Goal: Check status: Check status

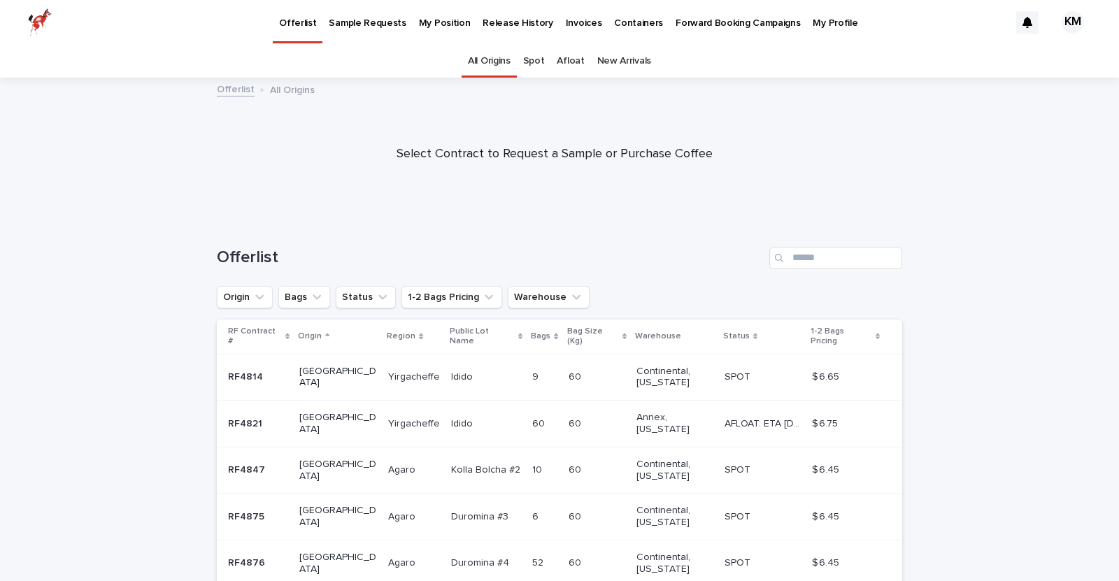
click at [429, 17] on p "My Position" at bounding box center [445, 14] width 52 height 29
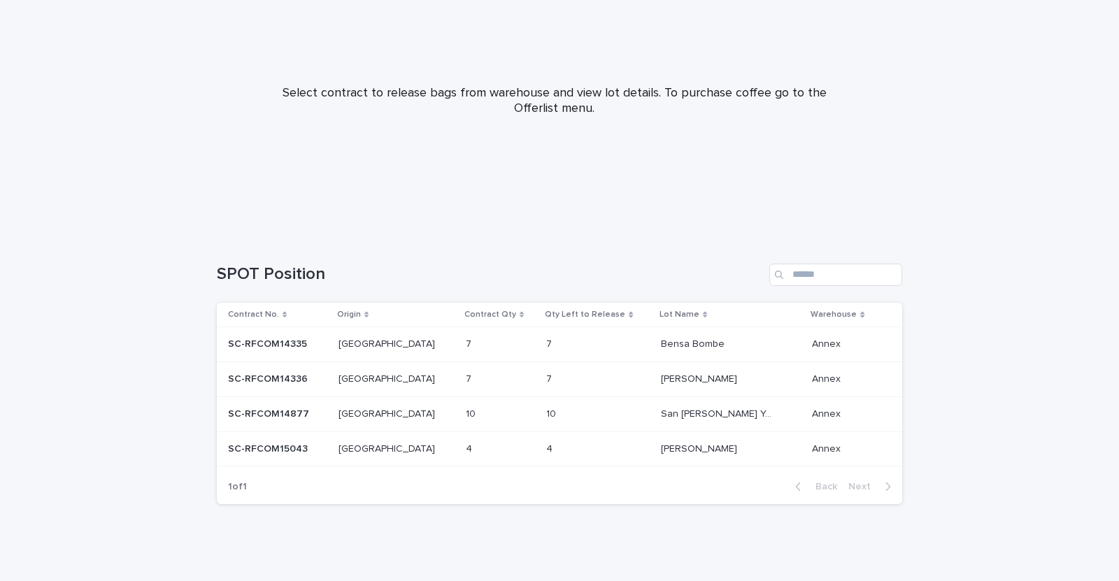
scroll to position [127, 0]
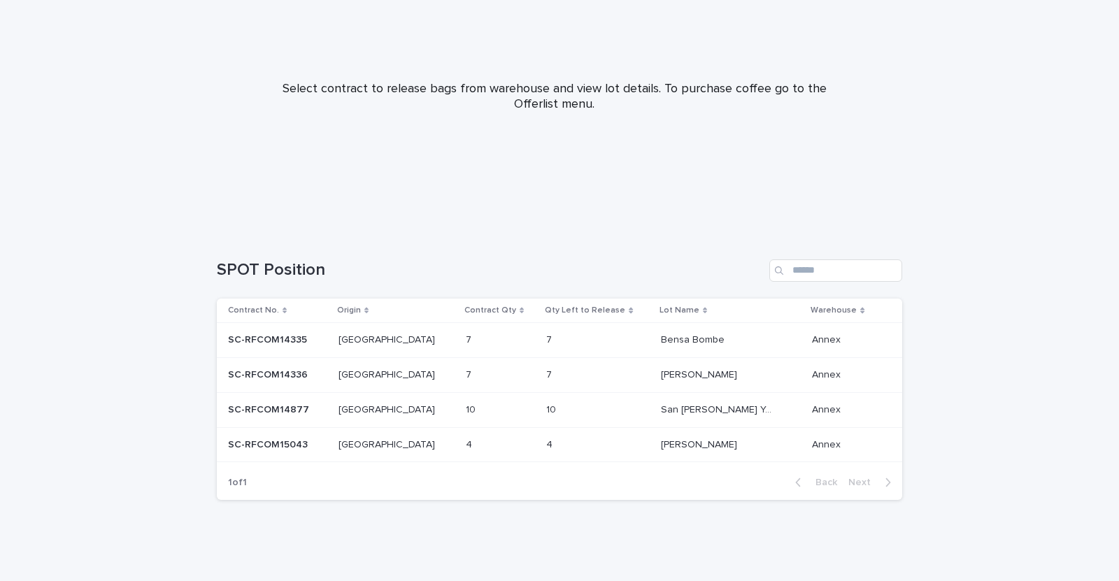
click at [269, 338] on p "SC-RFCOM14335" at bounding box center [269, 338] width 82 height 15
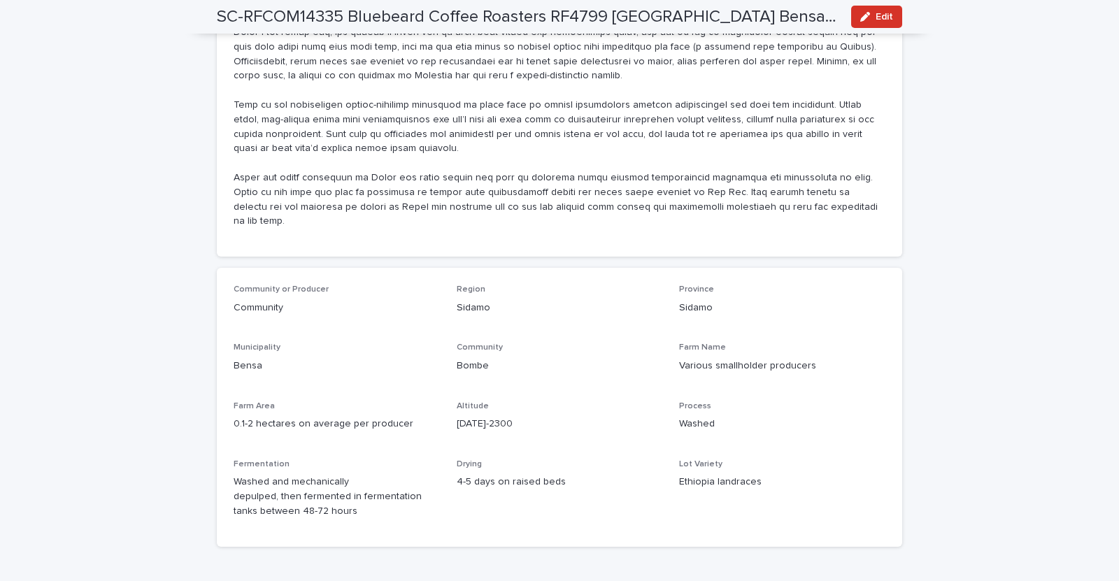
scroll to position [1269, 0]
